Goal: Transaction & Acquisition: Download file/media

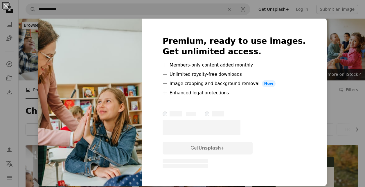
scroll to position [174, 0]
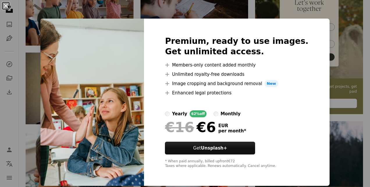
click at [2, 4] on button "An X shape" at bounding box center [5, 5] width 7 height 7
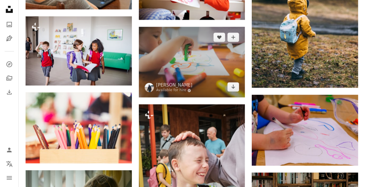
scroll to position [320, 0]
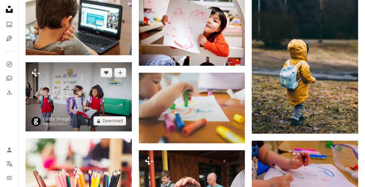
click at [78, 96] on img at bounding box center [79, 96] width 106 height 69
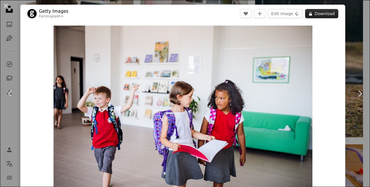
click at [320, 15] on button "A lock Download" at bounding box center [321, 13] width 33 height 9
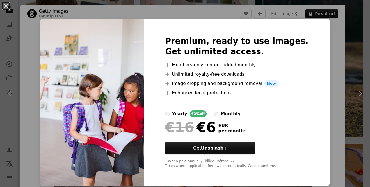
click at [80, 44] on img at bounding box center [91, 102] width 103 height 167
click at [7, 5] on button "An X shape" at bounding box center [5, 5] width 7 height 7
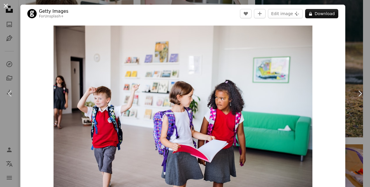
click at [7, 4] on button "An X shape" at bounding box center [5, 5] width 7 height 7
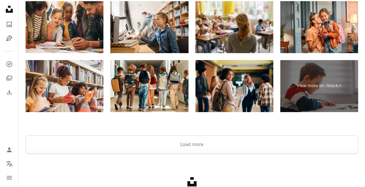
scroll to position [980, 0]
